Goal: Information Seeking & Learning: Learn about a topic

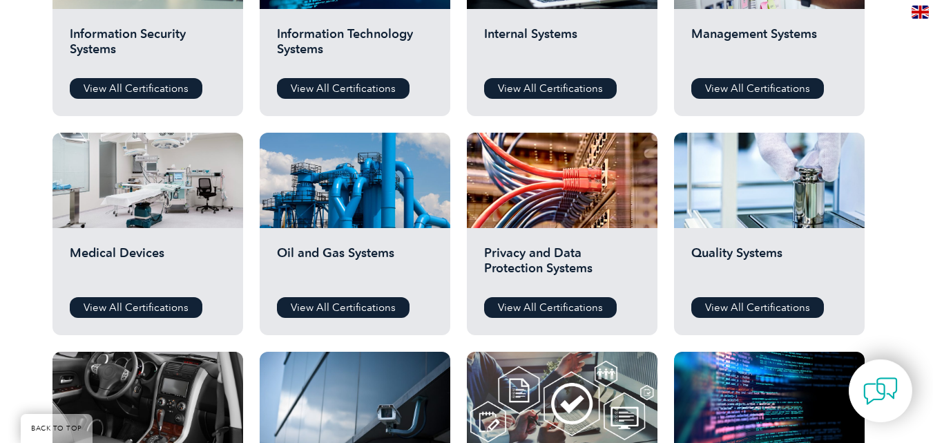
scroll to position [484, 0]
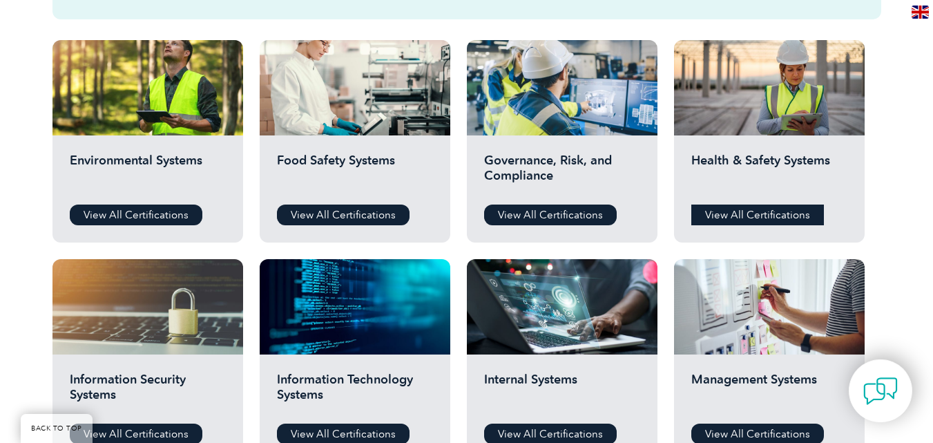
click at [752, 214] on link "View All Certifications" at bounding box center [758, 215] width 133 height 21
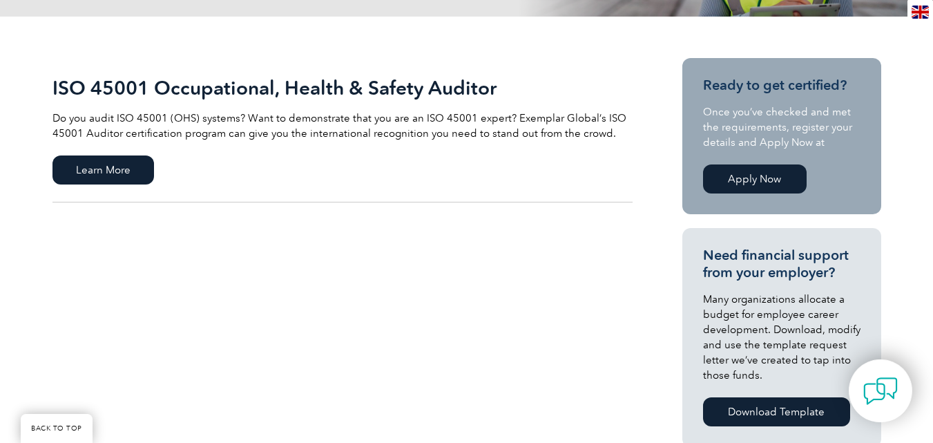
scroll to position [345, 0]
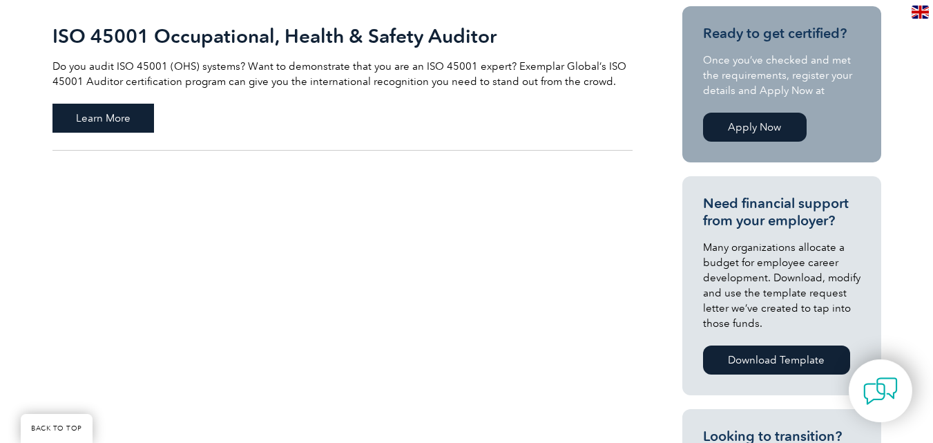
click at [122, 132] on span "Learn More" at bounding box center [104, 118] width 102 height 29
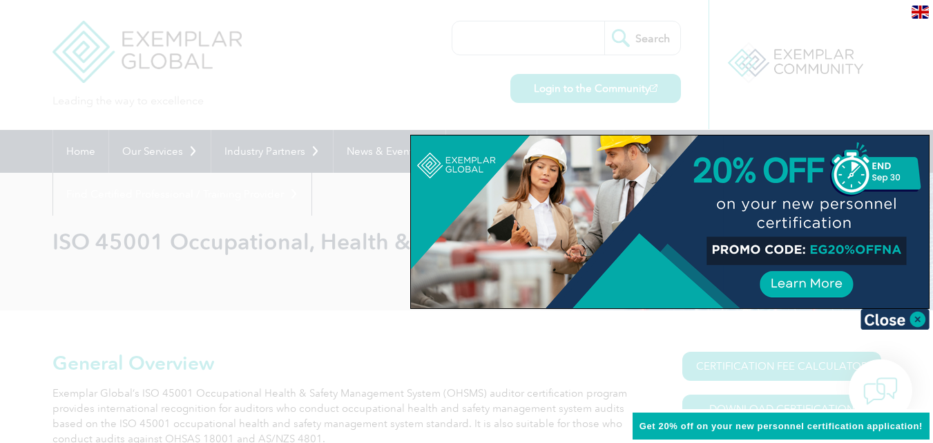
click at [70, 39] on div at bounding box center [466, 221] width 933 height 443
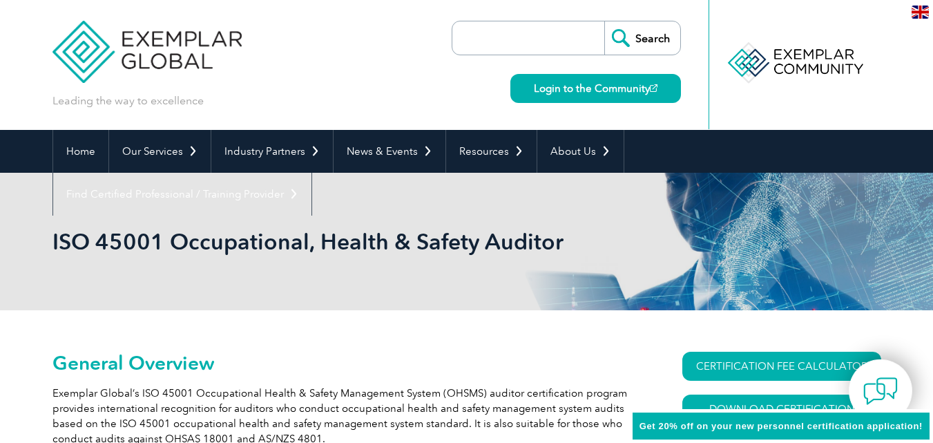
click at [111, 45] on img at bounding box center [148, 41] width 190 height 83
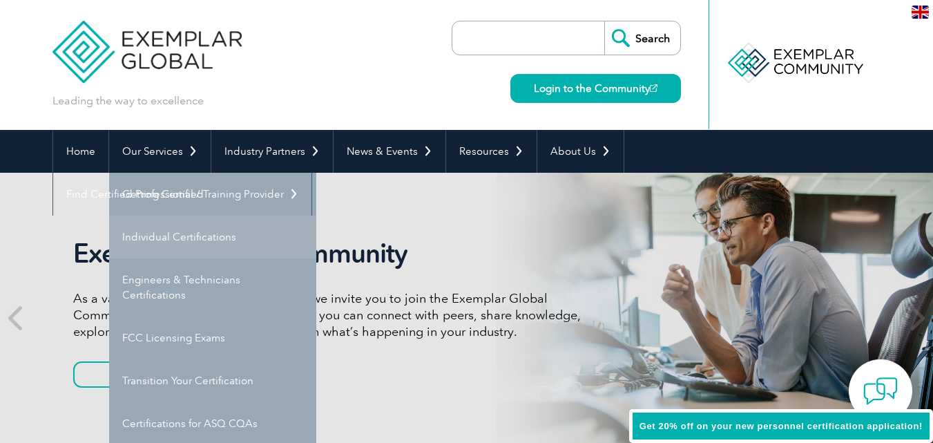
click at [191, 237] on link "Individual Certifications" at bounding box center [212, 237] width 207 height 43
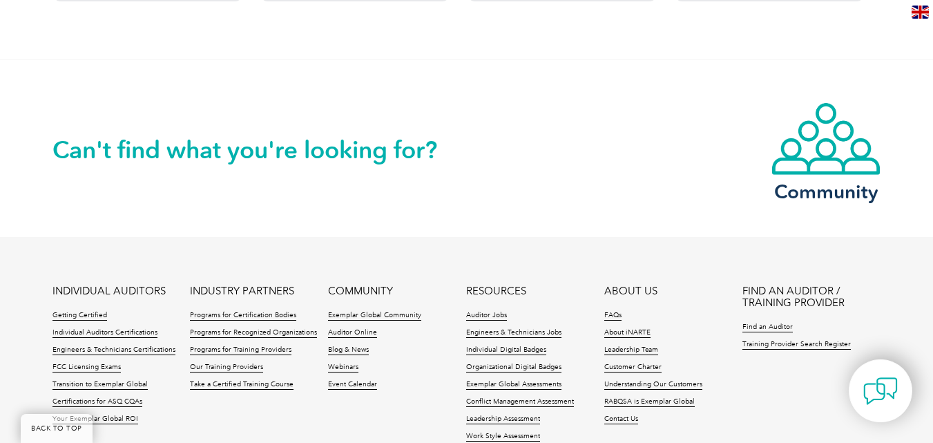
scroll to position [1451, 0]
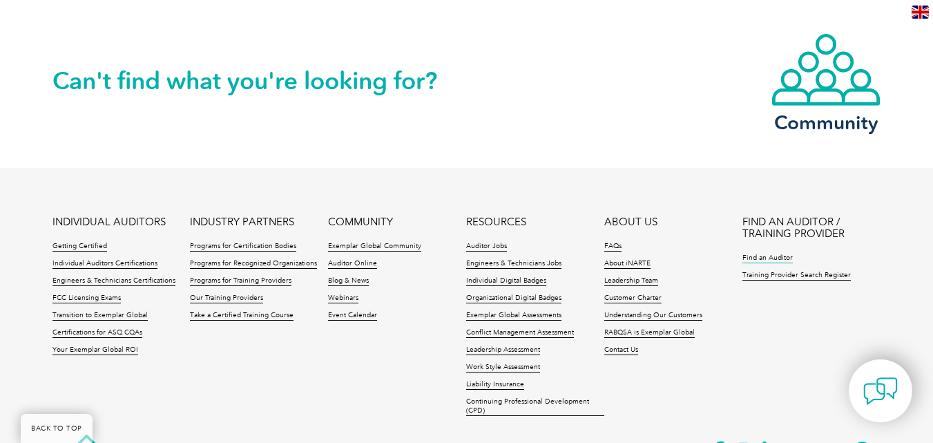
click at [764, 257] on link "Find an Auditor" at bounding box center [768, 259] width 50 height 10
